Goal: Information Seeking & Learning: Learn about a topic

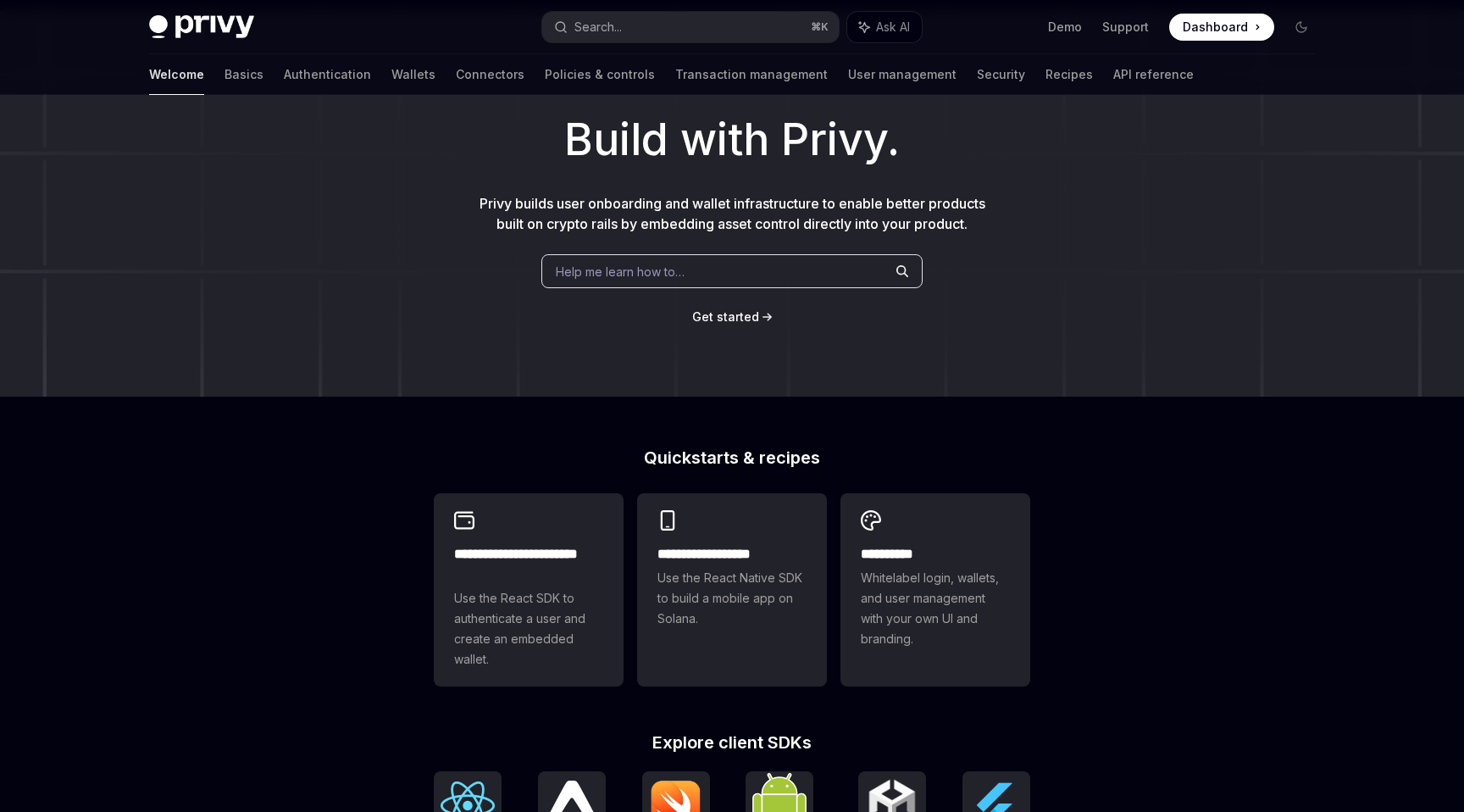
scroll to position [86, 0]
click at [284, 78] on link "Authentication" at bounding box center [327, 74] width 87 height 41
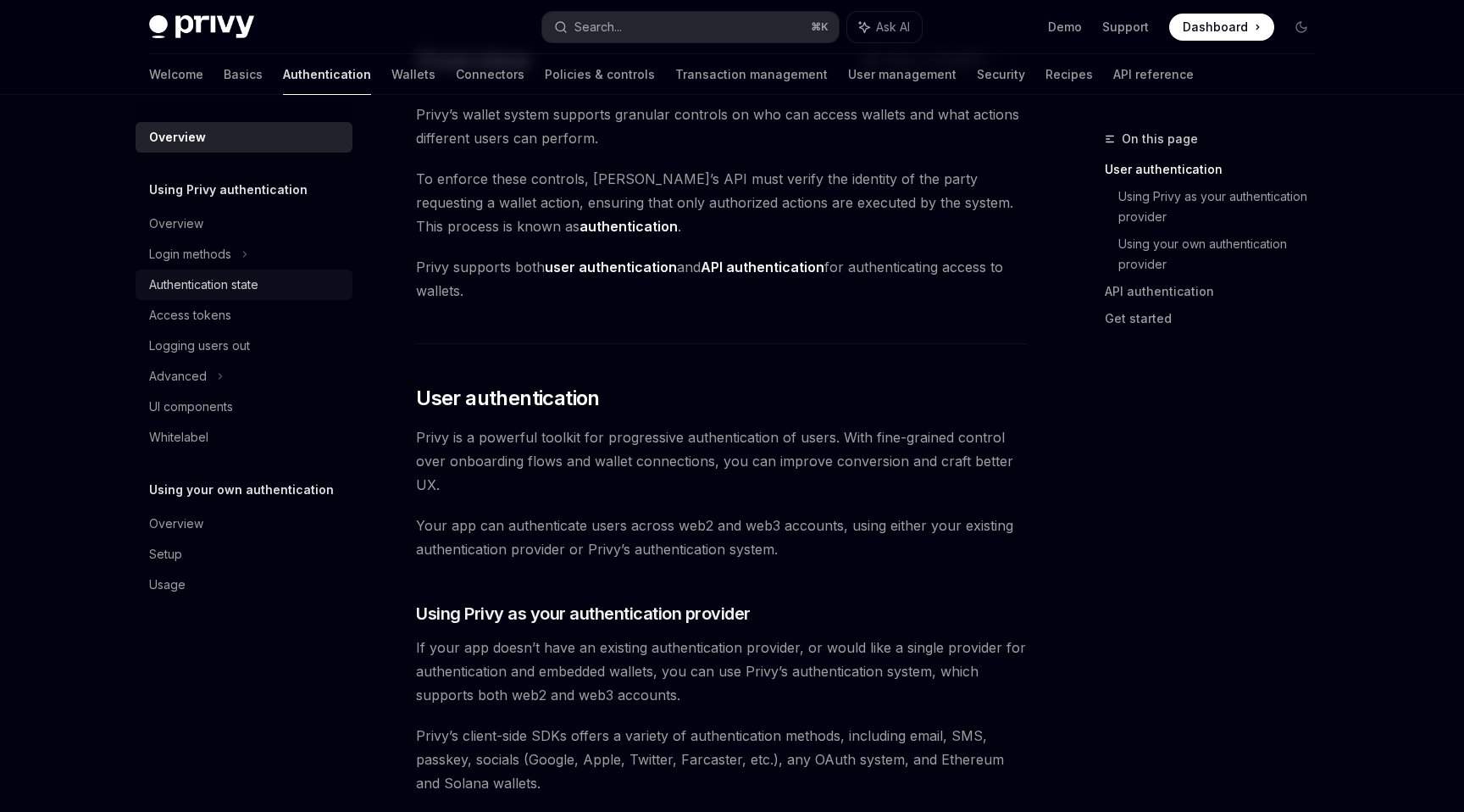
click at [202, 286] on div "Authentication state" at bounding box center [204, 285] width 110 height 20
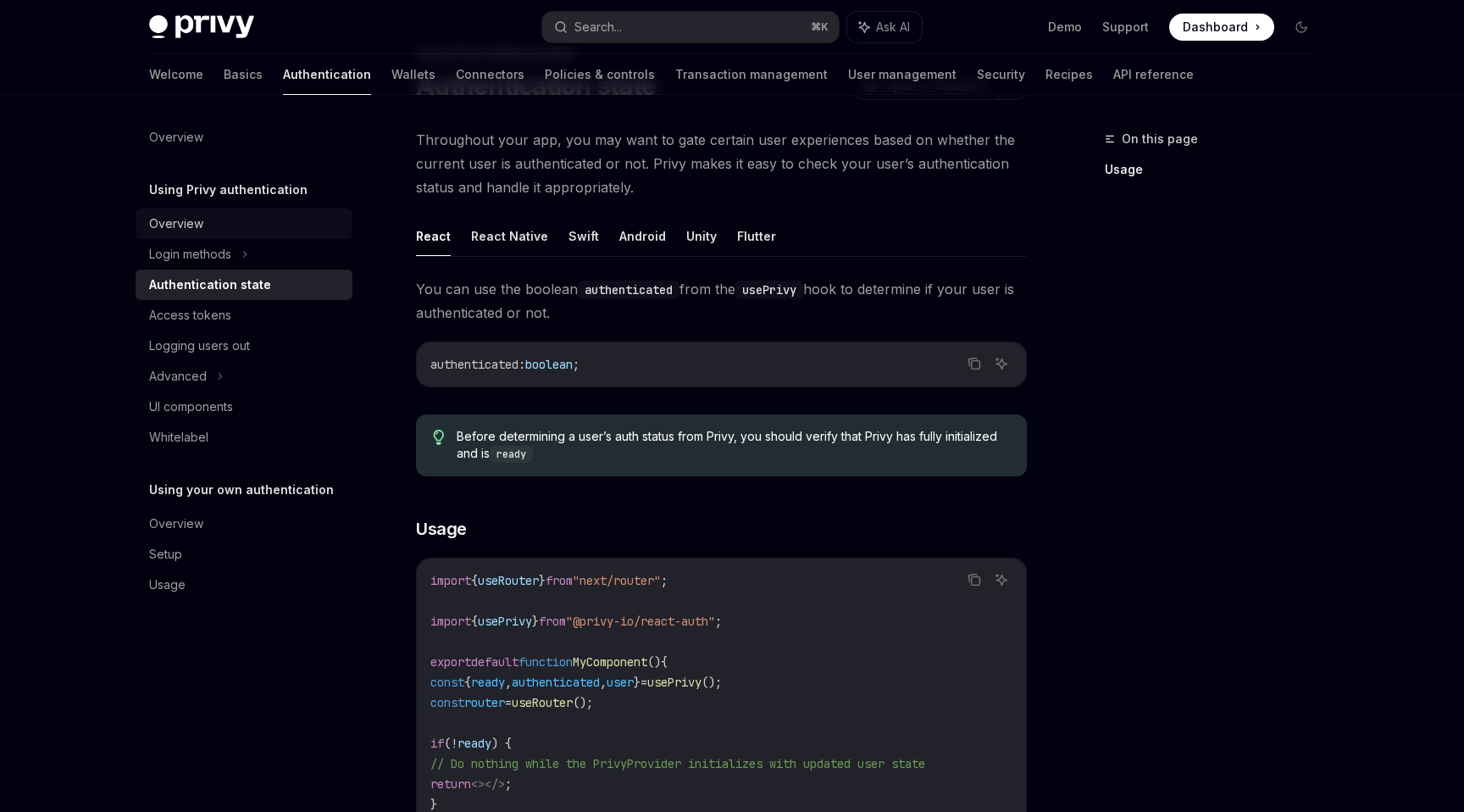
click at [185, 222] on div "Overview" at bounding box center [176, 224] width 54 height 20
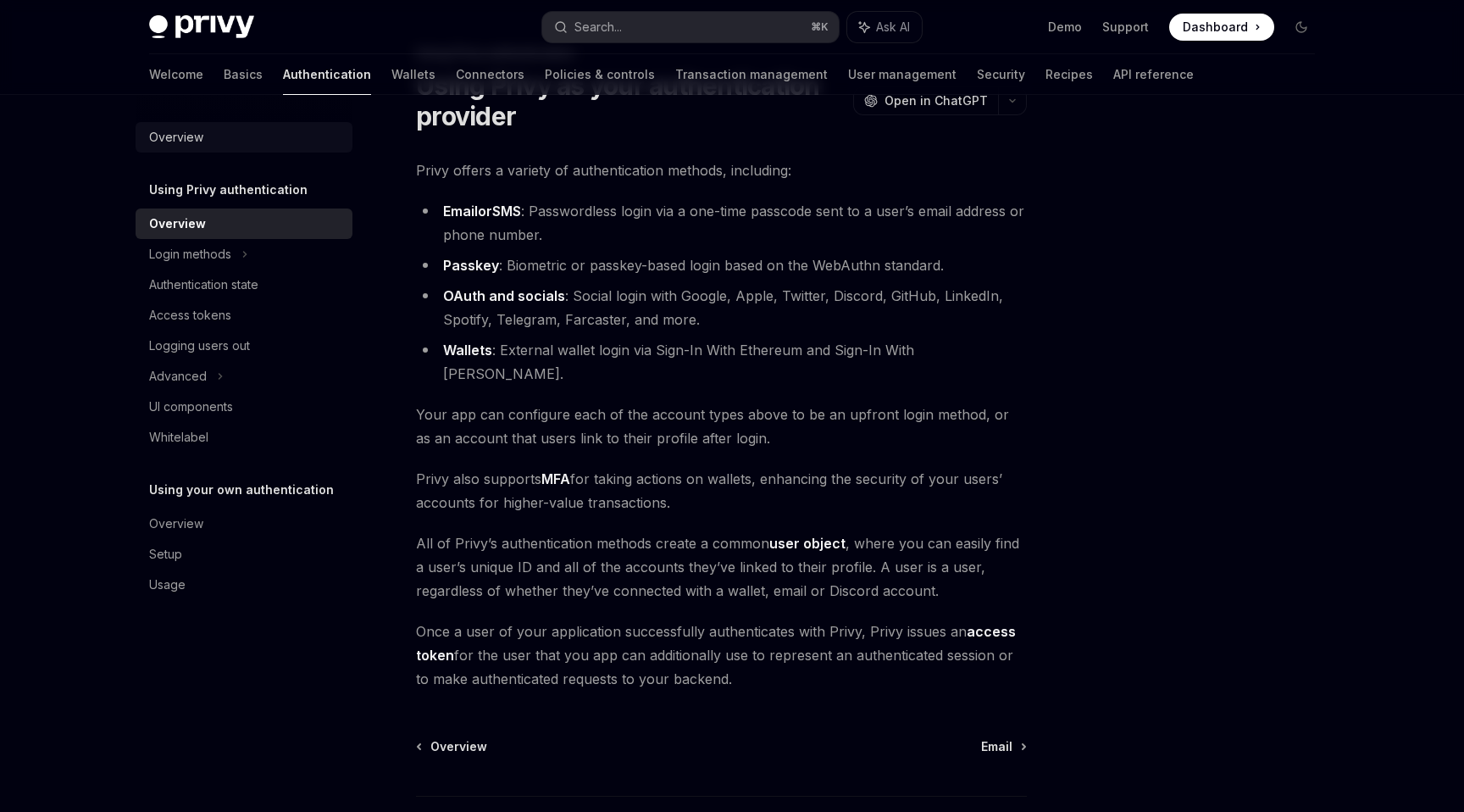
click at [215, 146] on div "Overview" at bounding box center [246, 137] width 193 height 20
type textarea "*"
